Goal: Task Accomplishment & Management: Complete application form

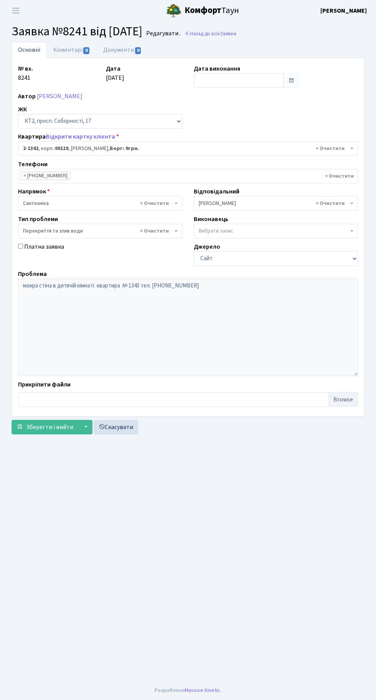
select select "12957"
select select "32"
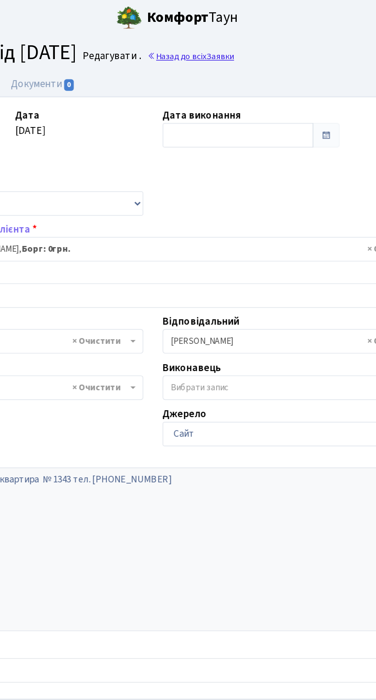
click at [232, 31] on link "Назад до всіх Заявки" at bounding box center [211, 33] width 52 height 7
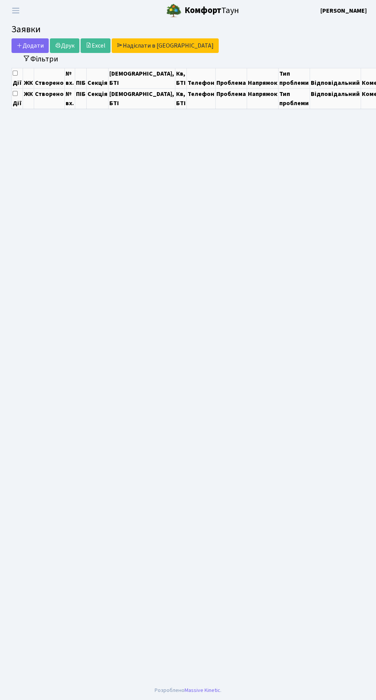
select select "25"
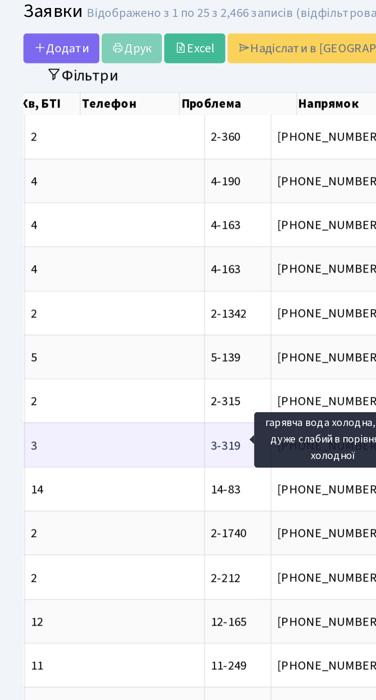
click at [194, 239] on span "гарявча вода хо[...]" at bounding box center [219, 242] width 51 height 8
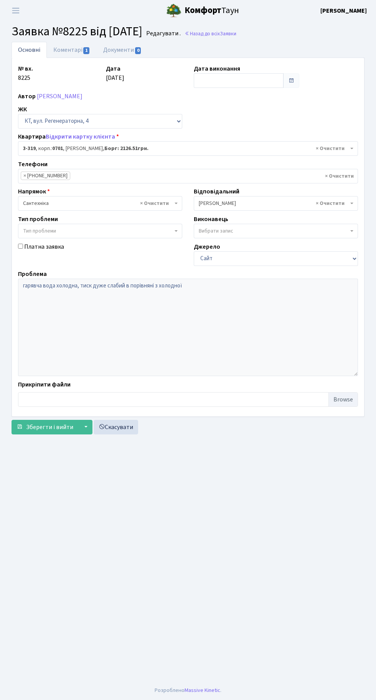
select select "1537"
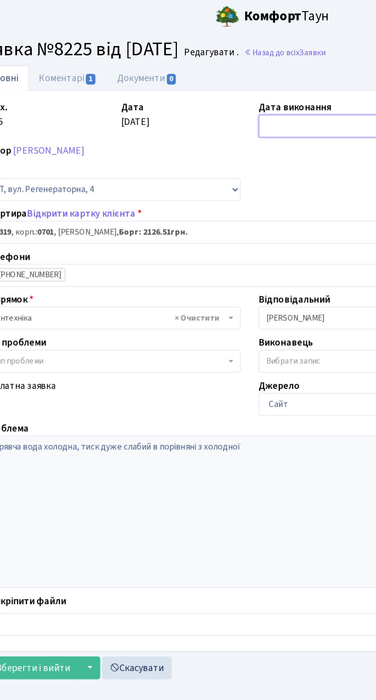
click at [212, 81] on input "text" at bounding box center [239, 80] width 90 height 15
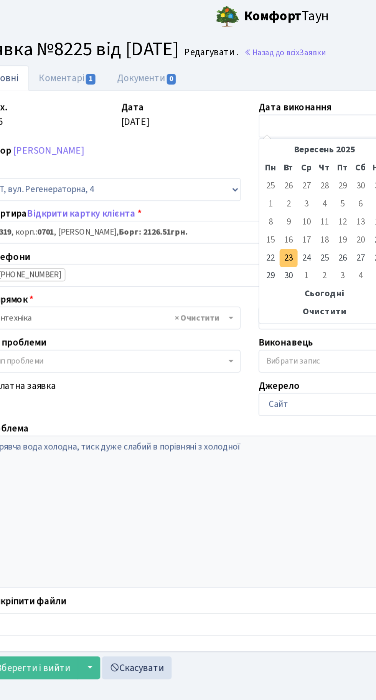
click at [213, 165] on td "23" at bounding box center [213, 165] width 12 height 12
type input "23.09.2025"
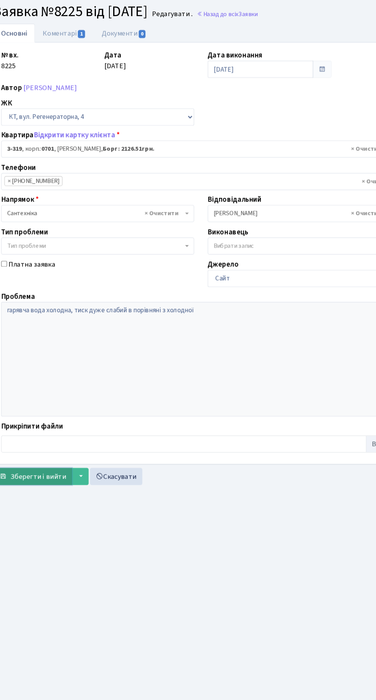
click at [54, 426] on span "Зберегти і вийти" at bounding box center [49, 427] width 47 height 8
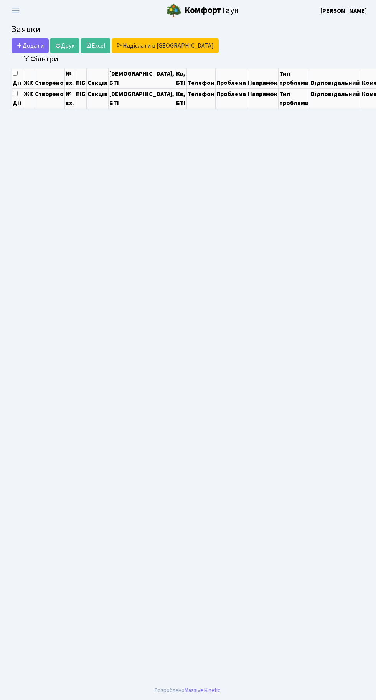
select select "25"
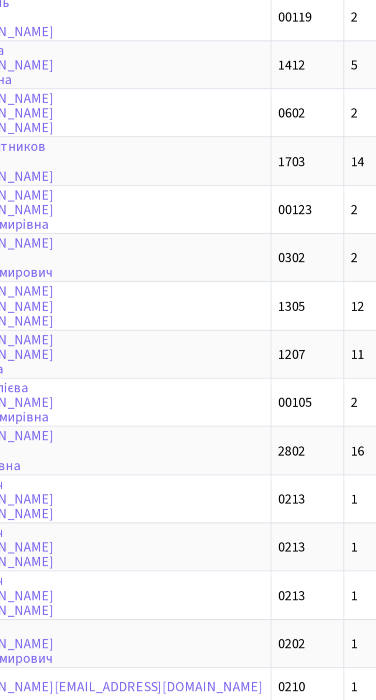
scroll to position [0, 0]
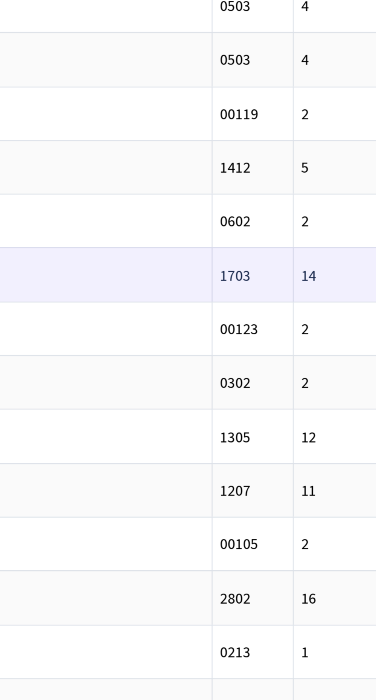
click at [318, 238] on td "14" at bounding box center [362, 241] width 88 height 21
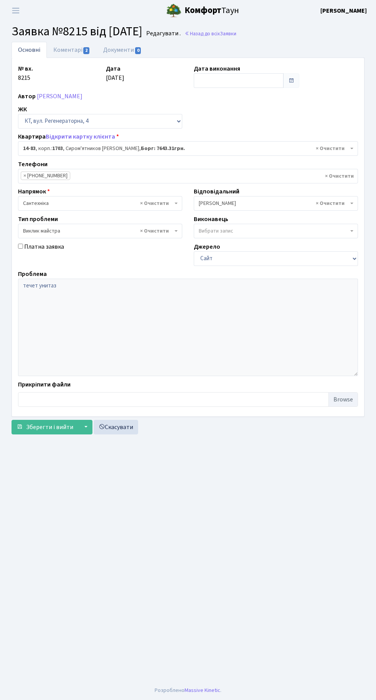
select select "7460"
select select "29"
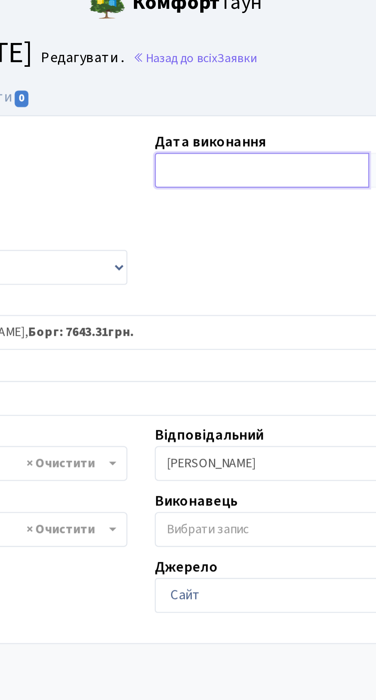
click at [217, 76] on input "text" at bounding box center [239, 80] width 90 height 15
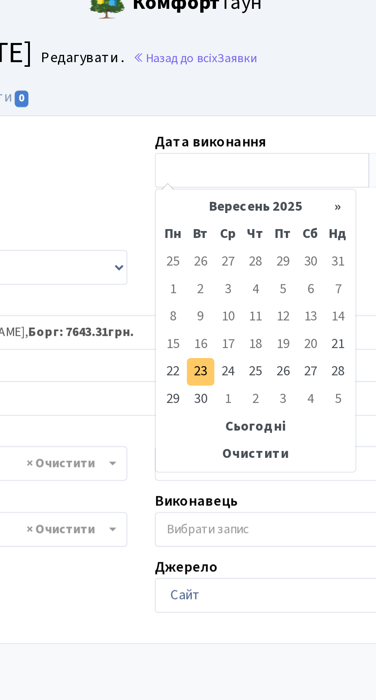
click at [213, 163] on td "23" at bounding box center [213, 165] width 12 height 12
type input "[DATE]"
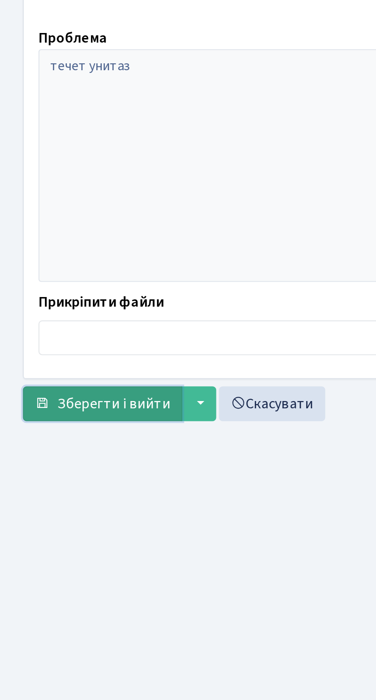
click at [47, 421] on button "Зберегти і вийти" at bounding box center [45, 427] width 67 height 15
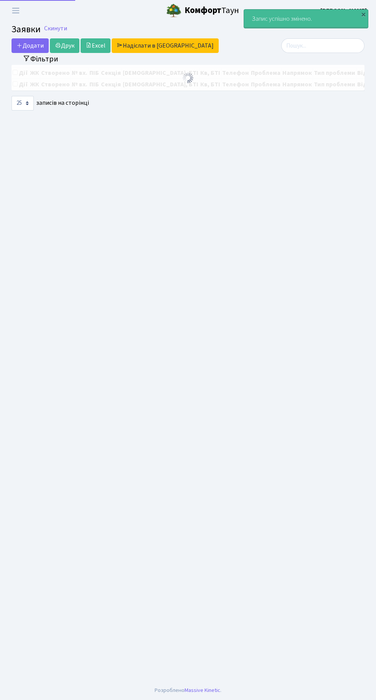
select select "25"
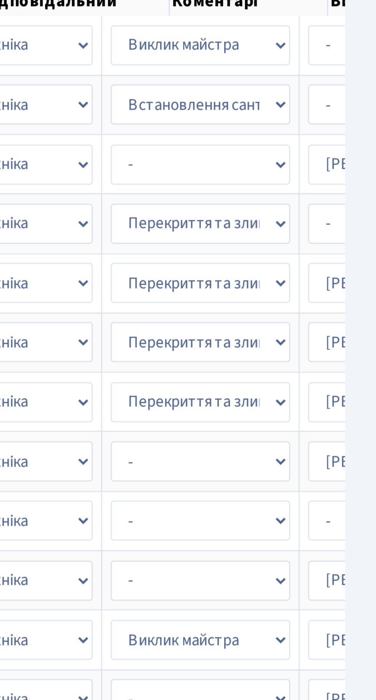
scroll to position [0, 363]
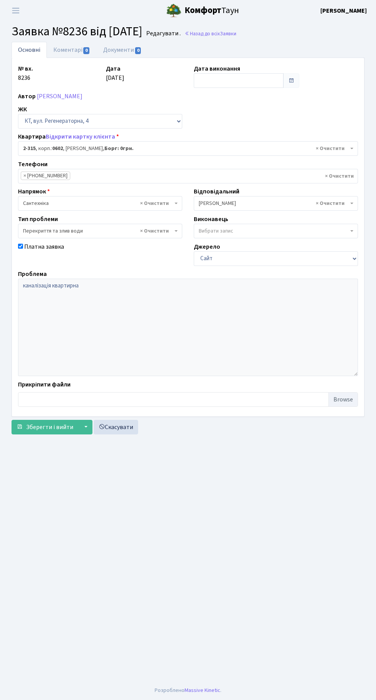
select select "1329"
select select "32"
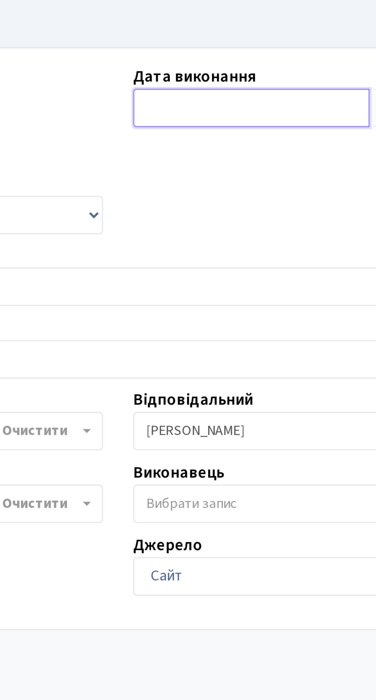
click at [212, 79] on input "text" at bounding box center [239, 80] width 90 height 15
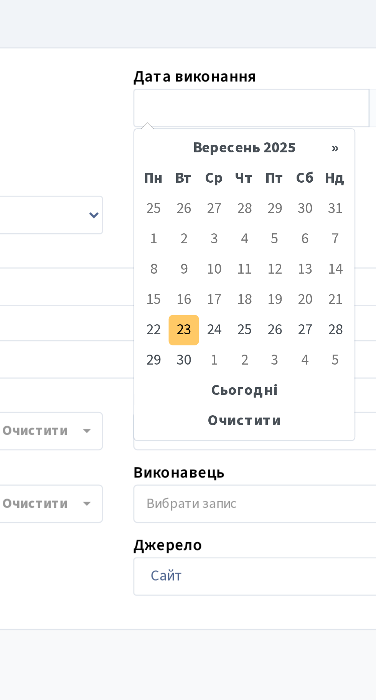
click at [214, 164] on td "23" at bounding box center [213, 165] width 12 height 12
type input "[DATE]"
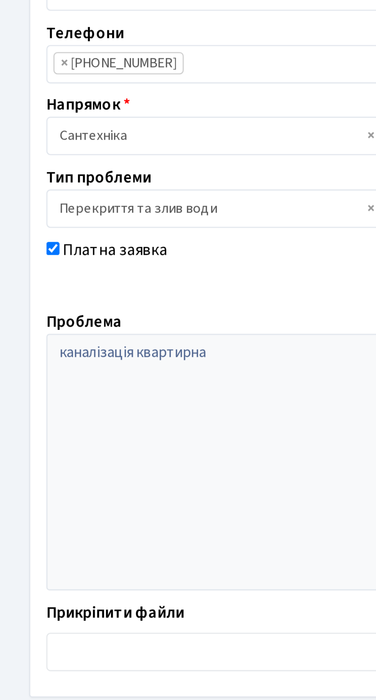
click at [52, 425] on span "Зберегти і вийти" at bounding box center [49, 427] width 47 height 8
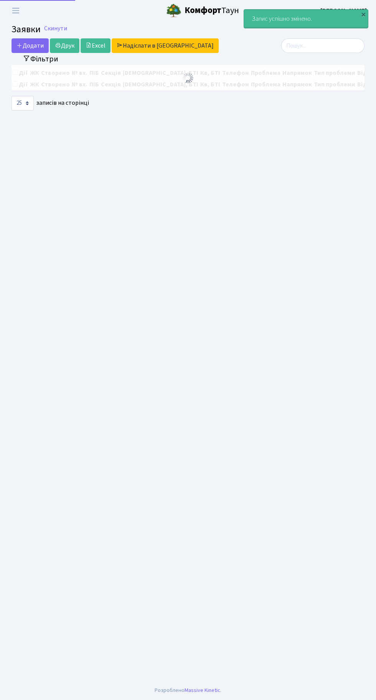
select select "25"
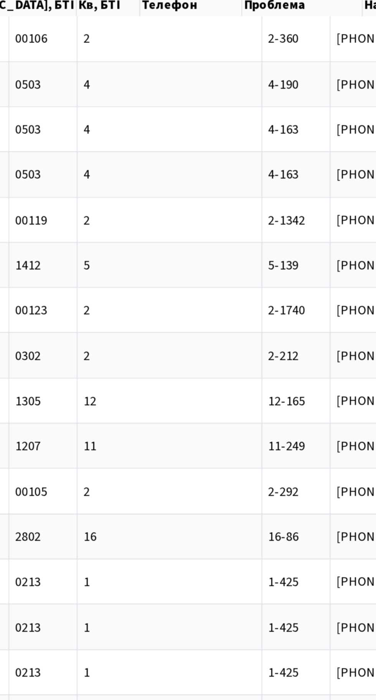
scroll to position [0, 102]
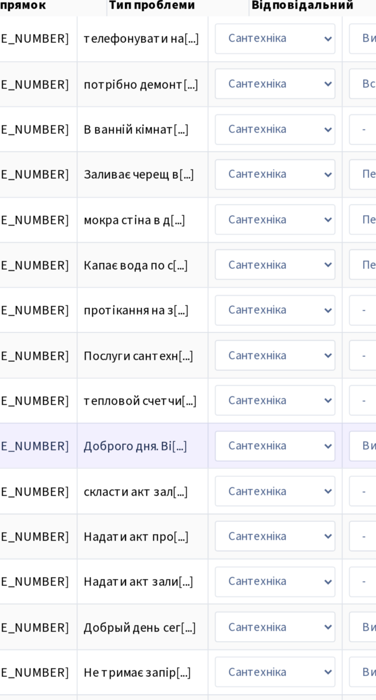
scroll to position [0, 228]
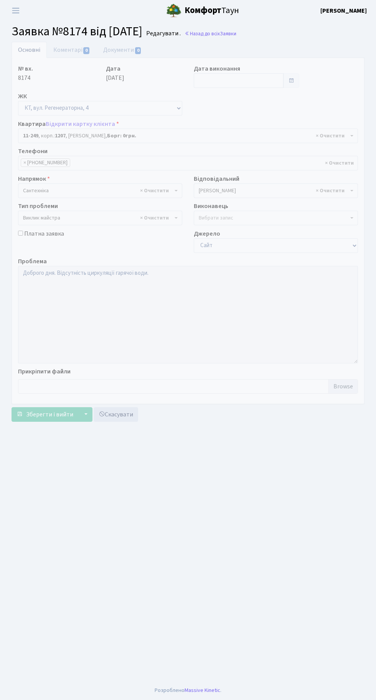
select select "6933"
select select "29"
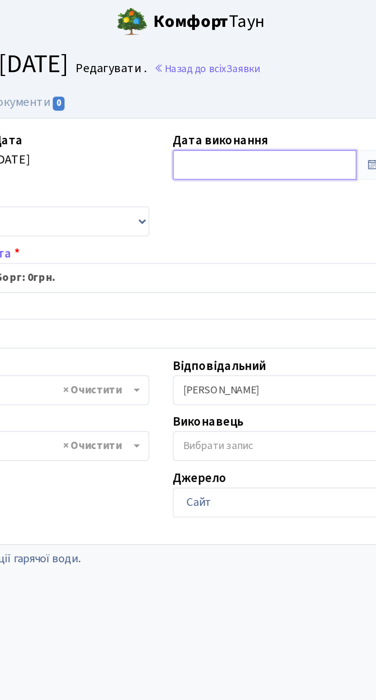
click at [213, 79] on input "text" at bounding box center [239, 80] width 90 height 15
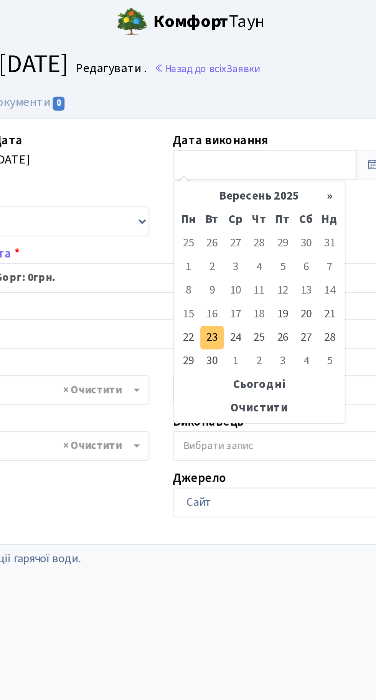
click at [214, 164] on td "23" at bounding box center [213, 165] width 12 height 12
type input "[DATE]"
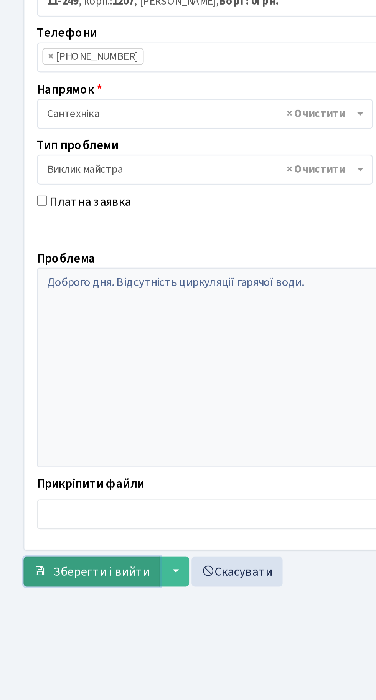
click at [43, 416] on span "Зберегти і вийти" at bounding box center [49, 414] width 47 height 8
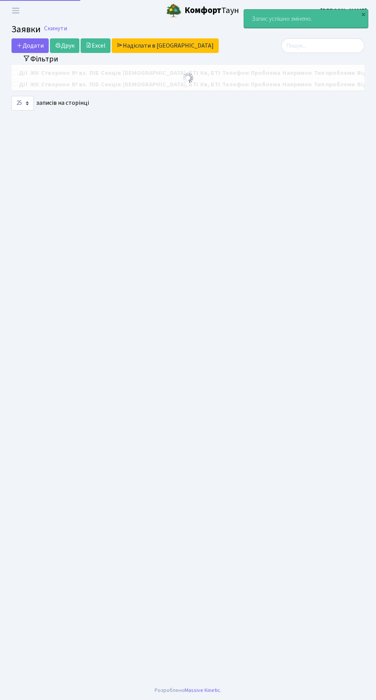
select select "25"
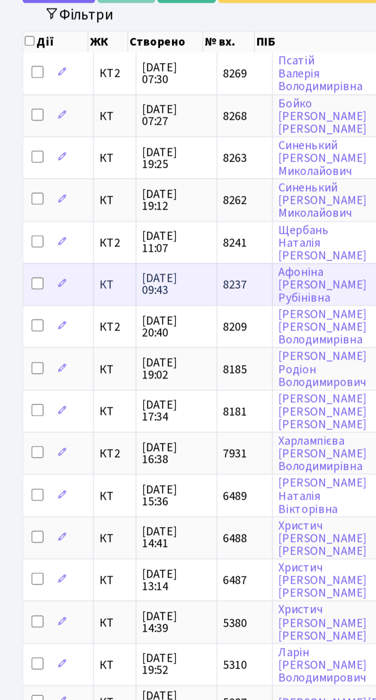
click at [21, 195] on input "checkbox" at bounding box center [19, 198] width 6 height 6
checkbox input "true"
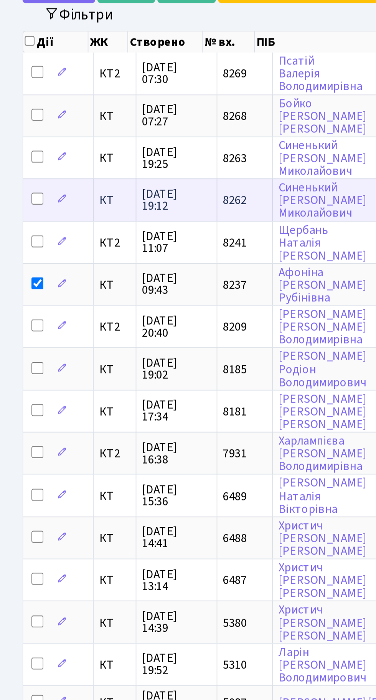
click at [19, 152] on input "checkbox" at bounding box center [19, 155] width 6 height 6
checkbox input "true"
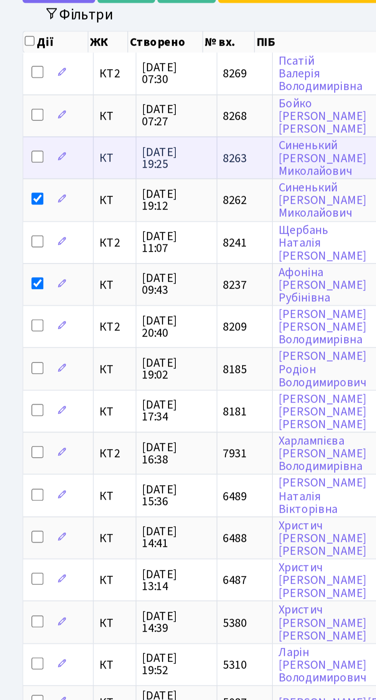
click at [20, 130] on input "checkbox" at bounding box center [19, 133] width 6 height 6
checkbox input "true"
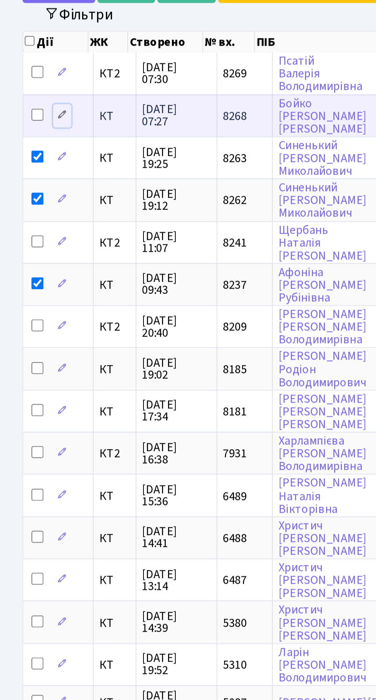
click at [29, 107] on link at bounding box center [31, 113] width 9 height 12
click at [17, 109] on input "checkbox" at bounding box center [19, 112] width 6 height 6
checkbox input "true"
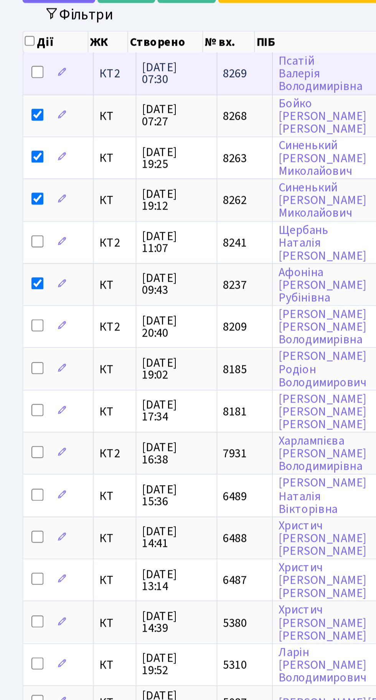
click at [21, 87] on input "checkbox" at bounding box center [19, 90] width 6 height 6
checkbox input "true"
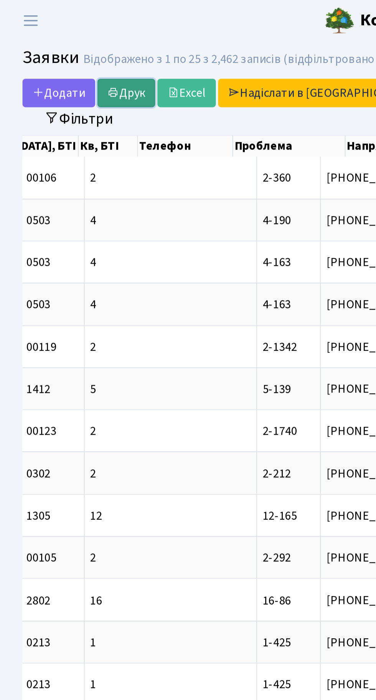
click at [65, 44] on link "Друк" at bounding box center [65, 47] width 30 height 15
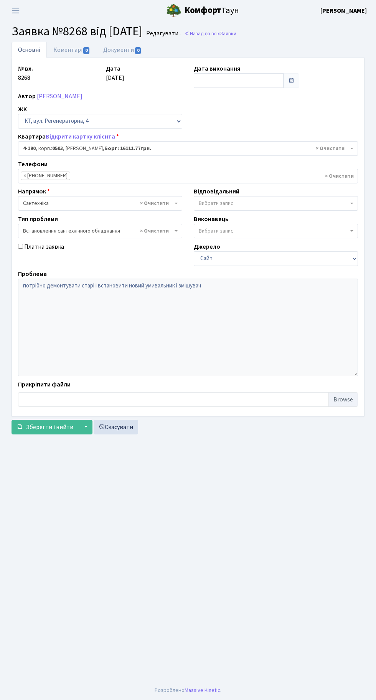
select select "1116"
select select "39"
select select "1089"
select select "32"
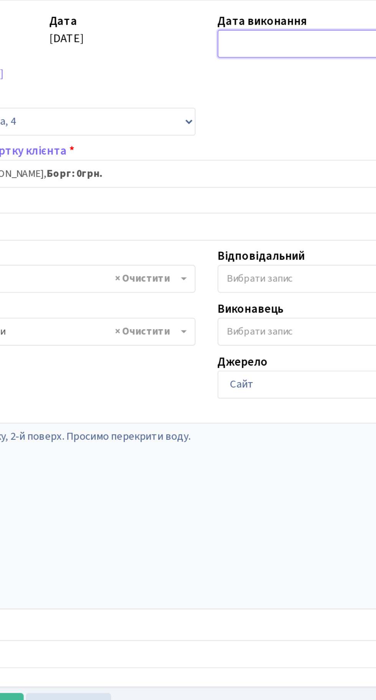
click at [224, 82] on input "text" at bounding box center [239, 80] width 90 height 15
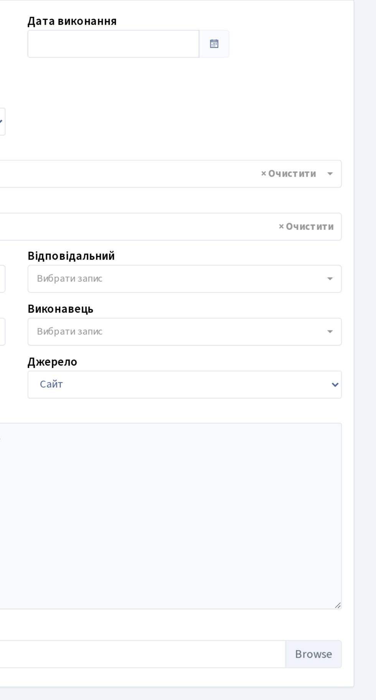
click at [247, 114] on div "№ вх. 8262 Дата 22.09.2025 Дата виконання Автор Синенький Олександр Миколайович…" at bounding box center [187, 237] width 351 height 346
click at [233, 77] on input "text" at bounding box center [239, 80] width 90 height 15
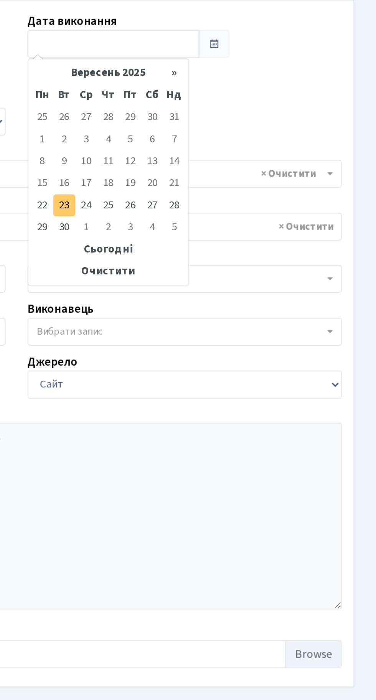
click at [213, 163] on td "23" at bounding box center [213, 165] width 12 height 12
type input "[DATE]"
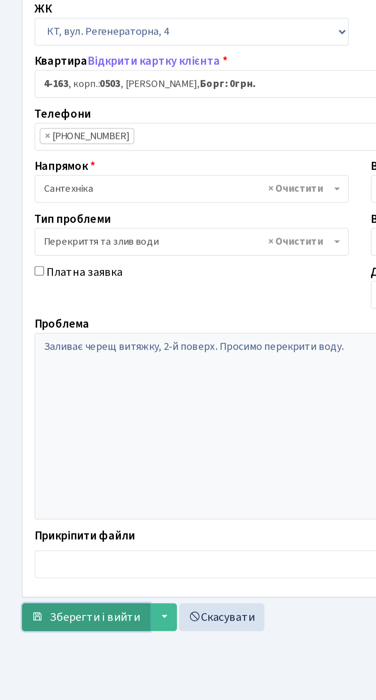
click at [41, 427] on span "Зберегти і вийти" at bounding box center [49, 427] width 47 height 8
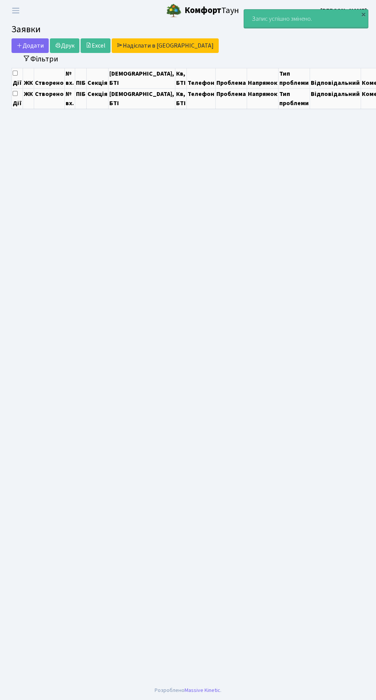
select select "25"
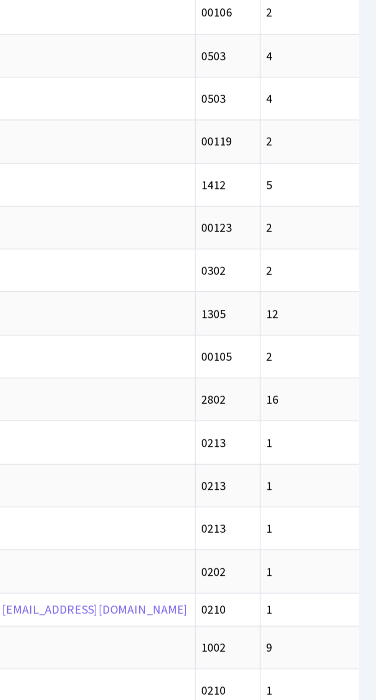
scroll to position [0, 3]
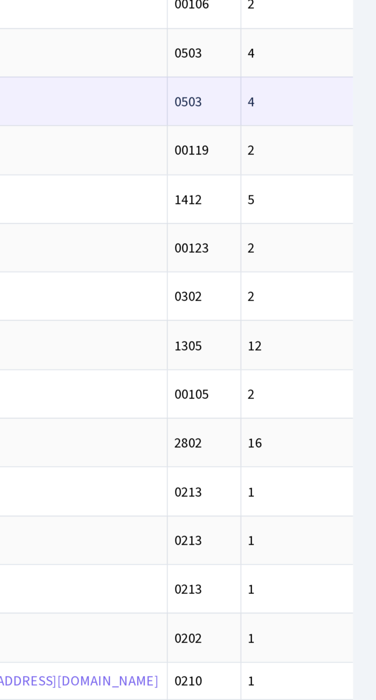
click at [315, 134] on td "4" at bounding box center [359, 133] width 88 height 21
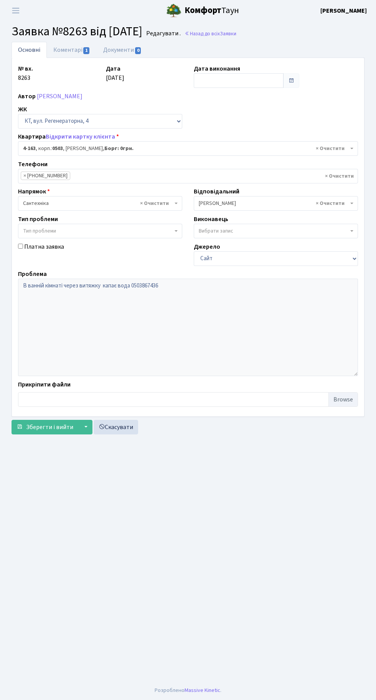
select select "1089"
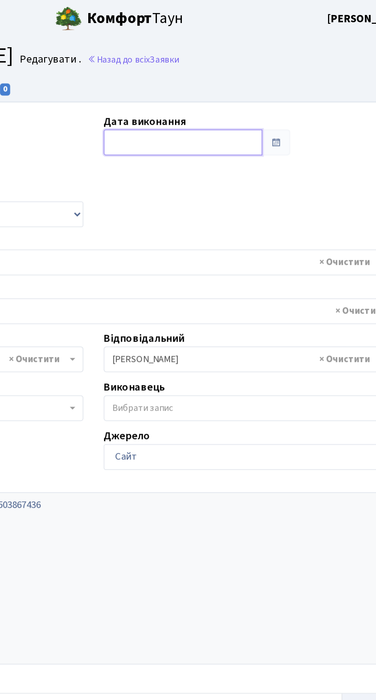
click at [229, 85] on input "text" at bounding box center [239, 80] width 90 height 15
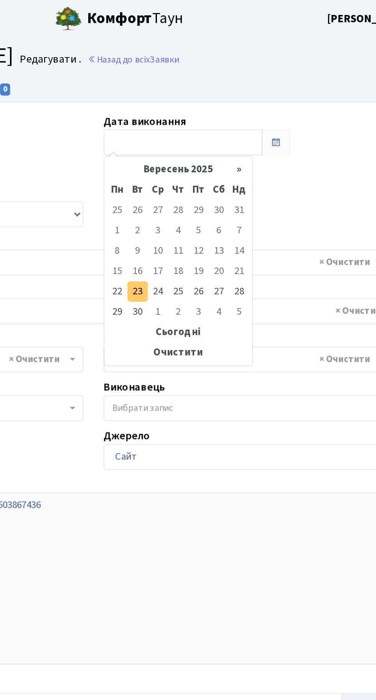
click at [214, 165] on td "23" at bounding box center [213, 165] width 12 height 12
type input "[DATE]"
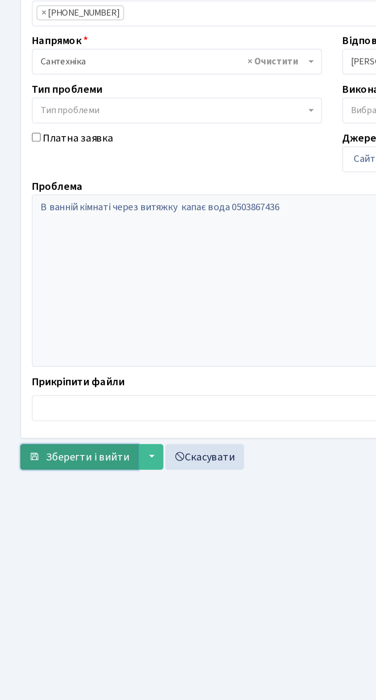
click at [47, 429] on span "Зберегти і вийти" at bounding box center [49, 427] width 47 height 8
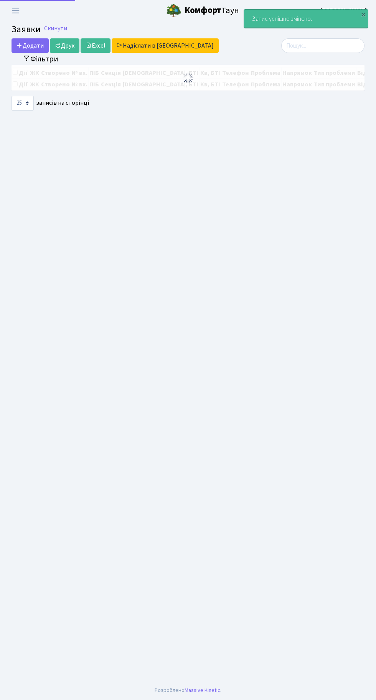
select select "25"
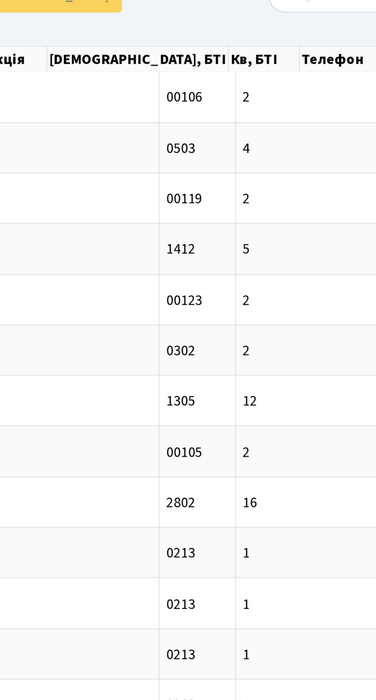
scroll to position [0, 51]
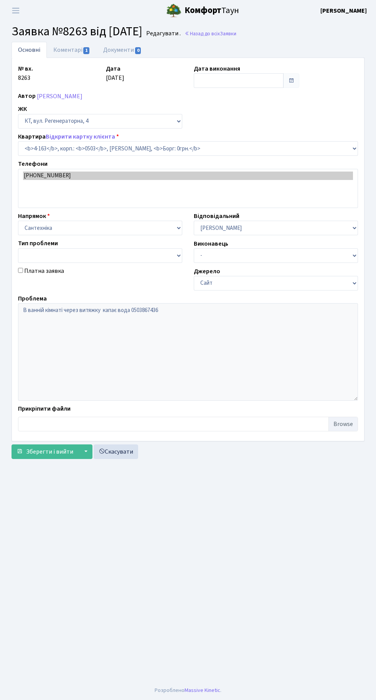
select select "1089"
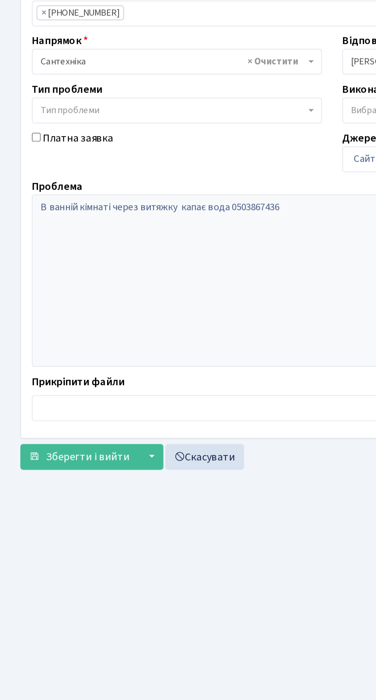
click at [206, 470] on main "Admin Заявки Редагувати Заявка №8263 від [DATE] [GEOGRAPHIC_DATA] . Назад до вс…" at bounding box center [188, 351] width 376 height 660
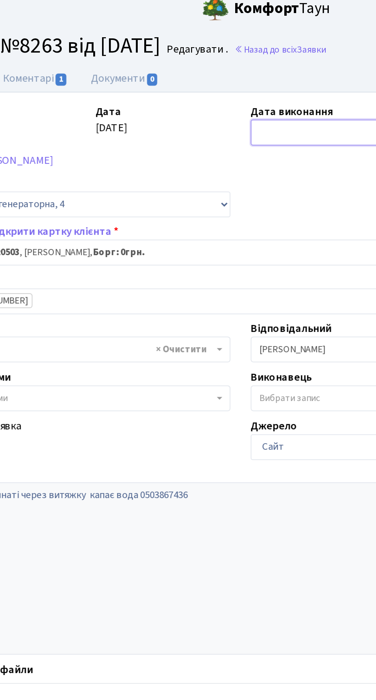
click at [221, 86] on input "text" at bounding box center [239, 80] width 90 height 15
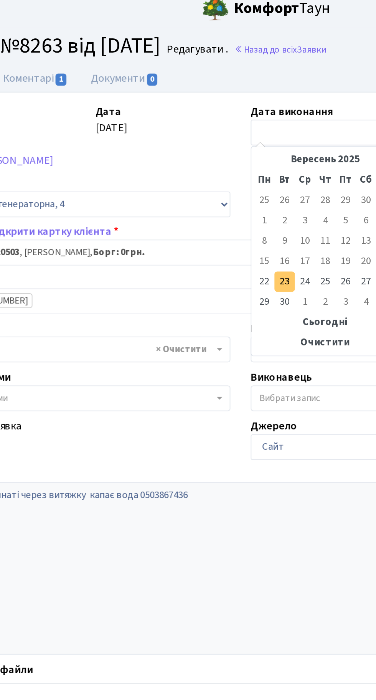
click at [211, 162] on td "23" at bounding box center [213, 165] width 12 height 12
type input "[DATE]"
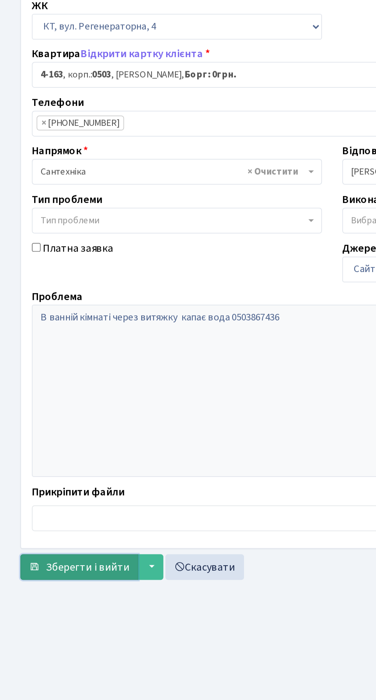
click at [54, 428] on span "Зберегти і вийти" at bounding box center [49, 427] width 47 height 8
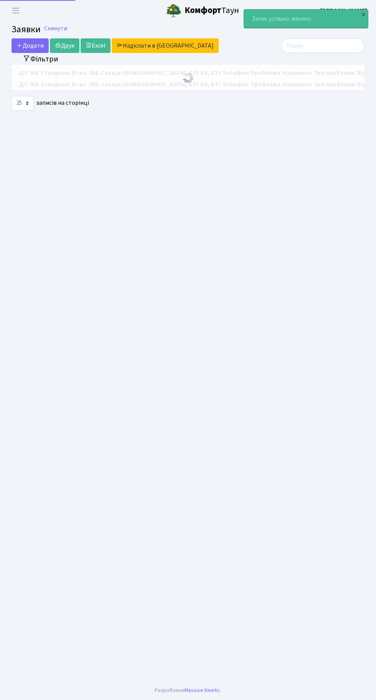
select select "25"
